Goal: Transaction & Acquisition: Purchase product/service

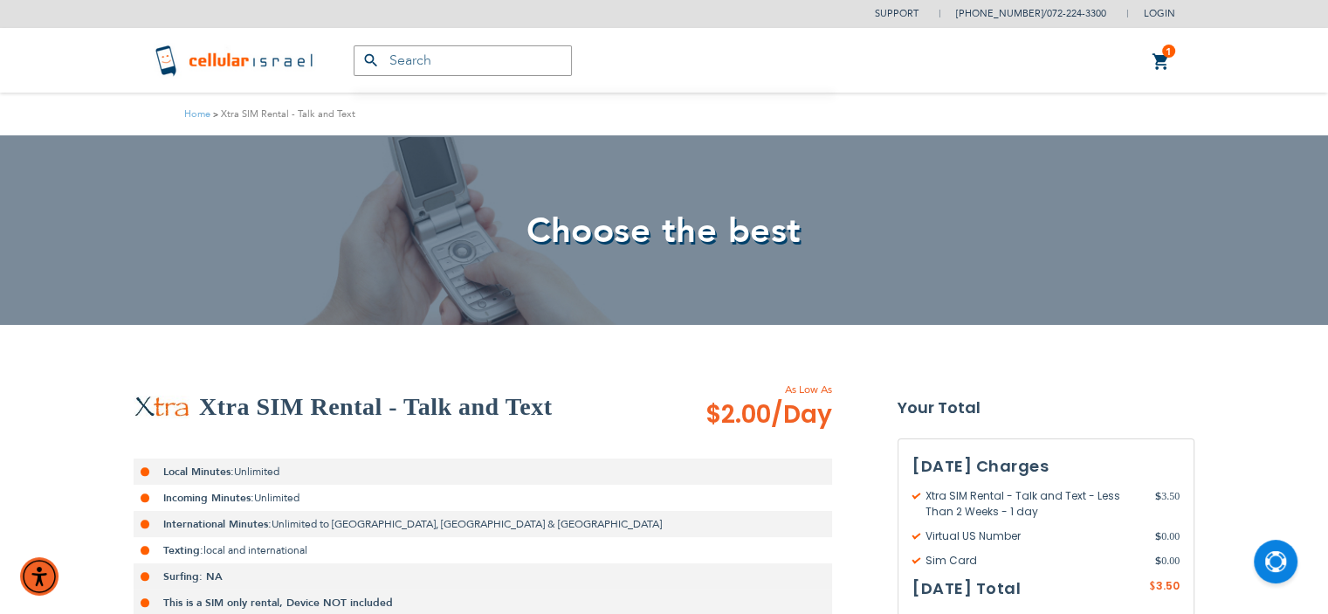
type input "[EMAIL_ADDRESS][DOMAIN_NAME]"
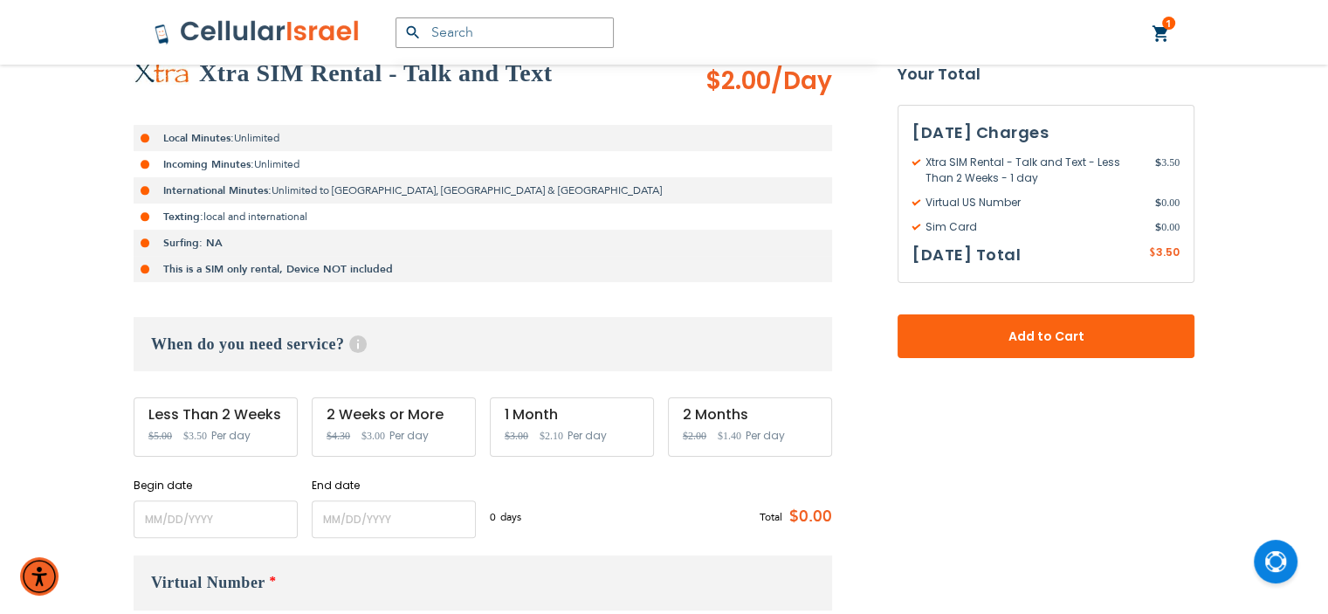
scroll to position [349, 0]
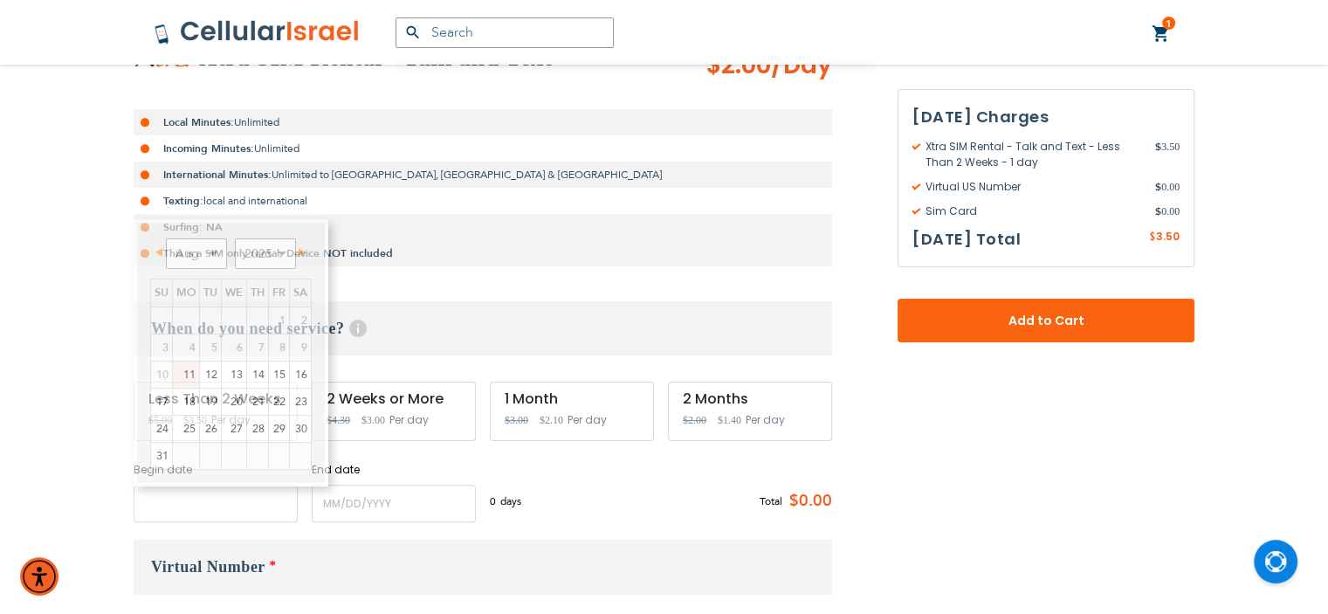
click at [237, 502] on input "name" at bounding box center [216, 504] width 164 height 38
click at [210, 378] on link "12" at bounding box center [210, 374] width 21 height 26
type input "[DATE]"
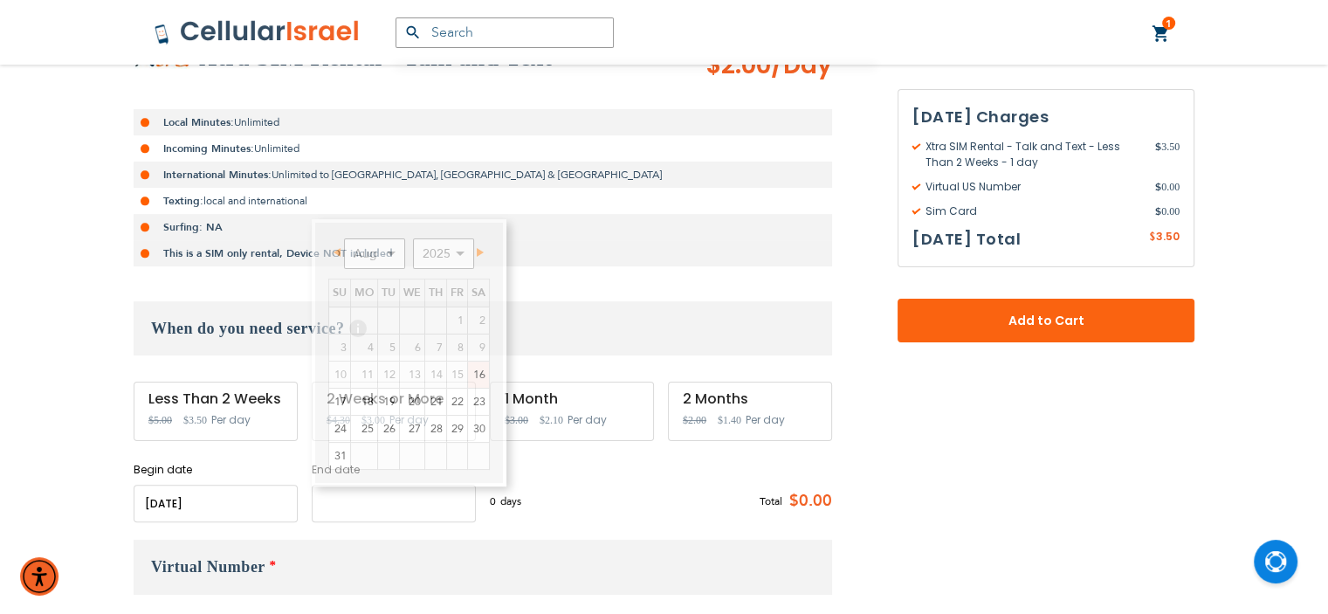
click at [356, 502] on input "name" at bounding box center [394, 504] width 164 height 38
click at [391, 401] on link "19" at bounding box center [388, 402] width 21 height 26
type input "[DATE]"
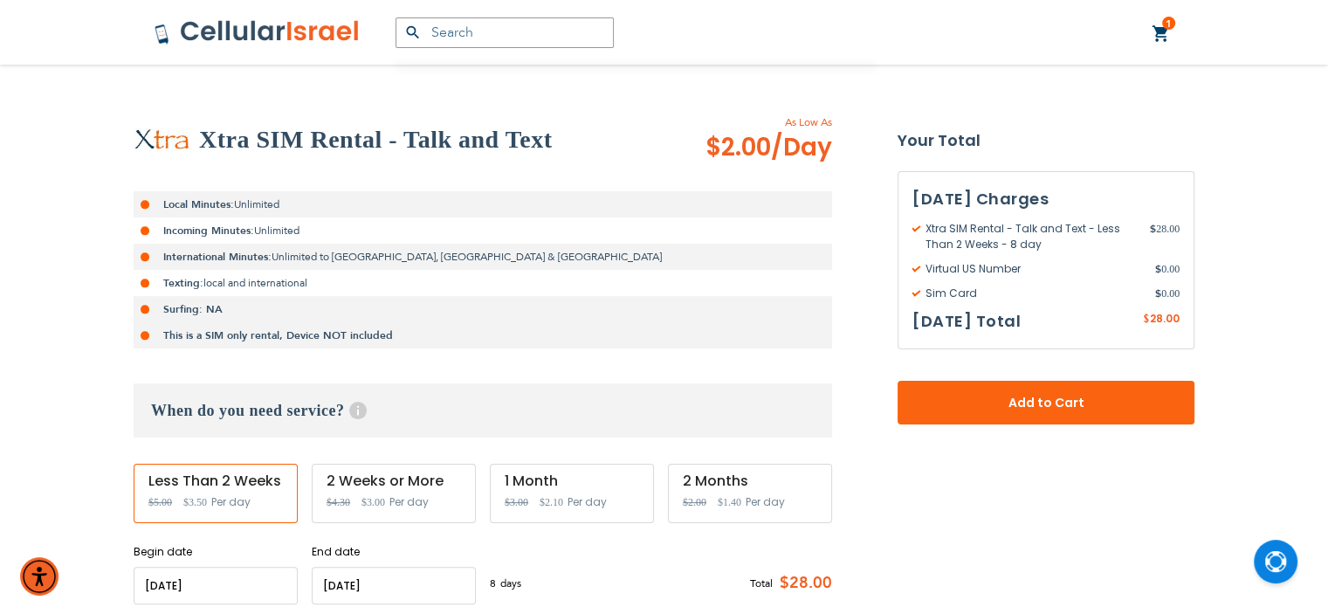
scroll to position [279, 0]
